Goal: Task Accomplishment & Management: Manage account settings

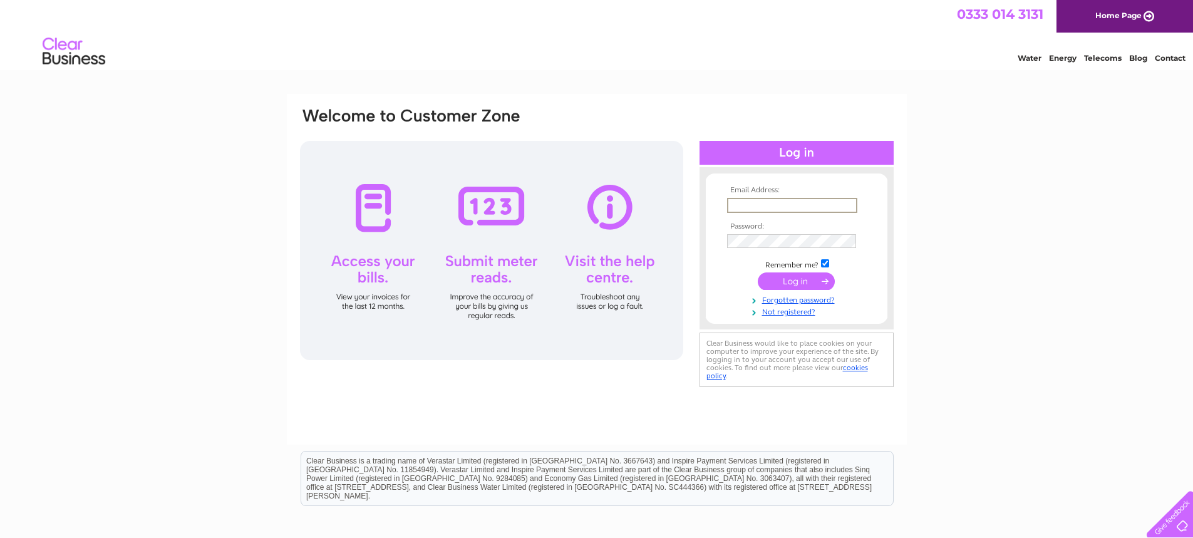
click at [728, 199] on input "text" at bounding box center [792, 205] width 130 height 15
type input "[EMAIL_ADDRESS][DOMAIN_NAME]"
click at [787, 281] on input "submit" at bounding box center [796, 280] width 77 height 18
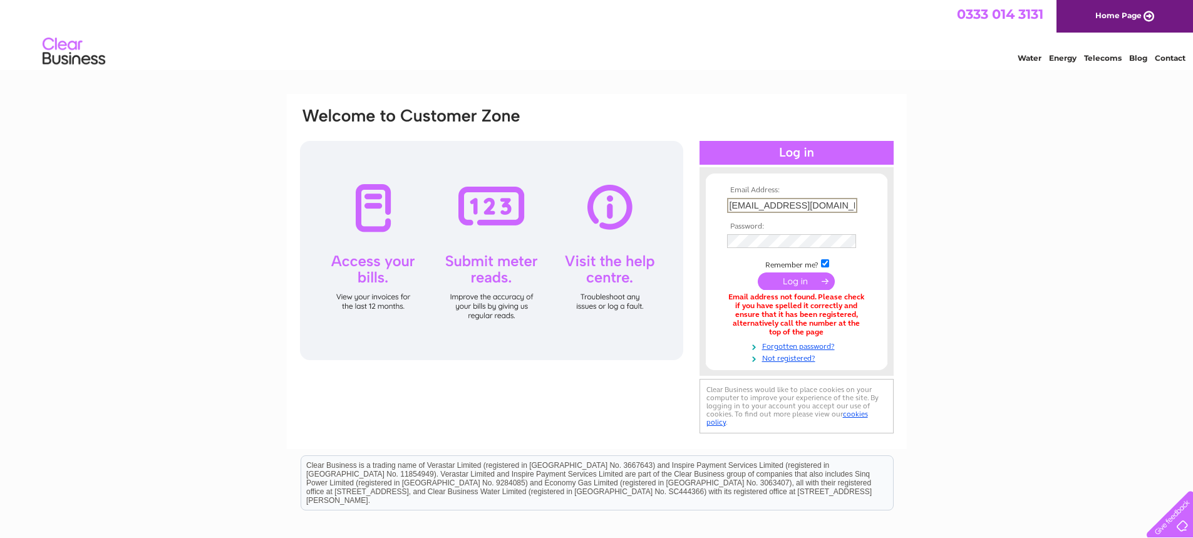
click at [730, 202] on input "[EMAIL_ADDRESS][DOMAIN_NAME]" at bounding box center [792, 205] width 130 height 15
type input "m"
type input "[EMAIL_ADDRESS][DOMAIN_NAME]"
click at [791, 280] on input "submit" at bounding box center [796, 280] width 77 height 18
